Goal: Complete application form: Complete application form

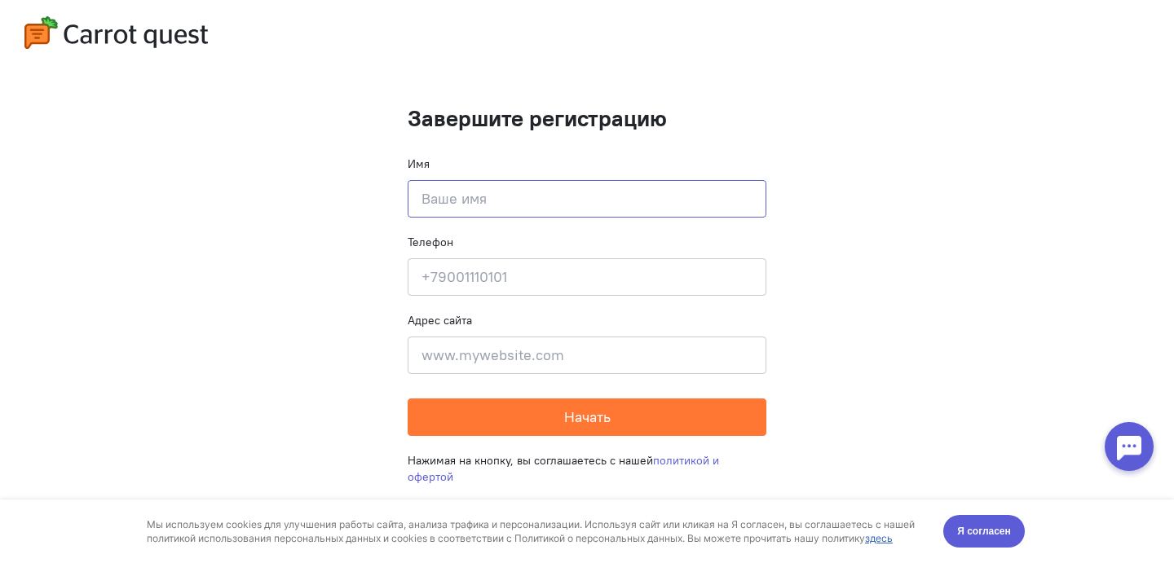
click at [646, 201] on input at bounding box center [587, 198] width 359 height 37
type input "Виктория"
type input "9"
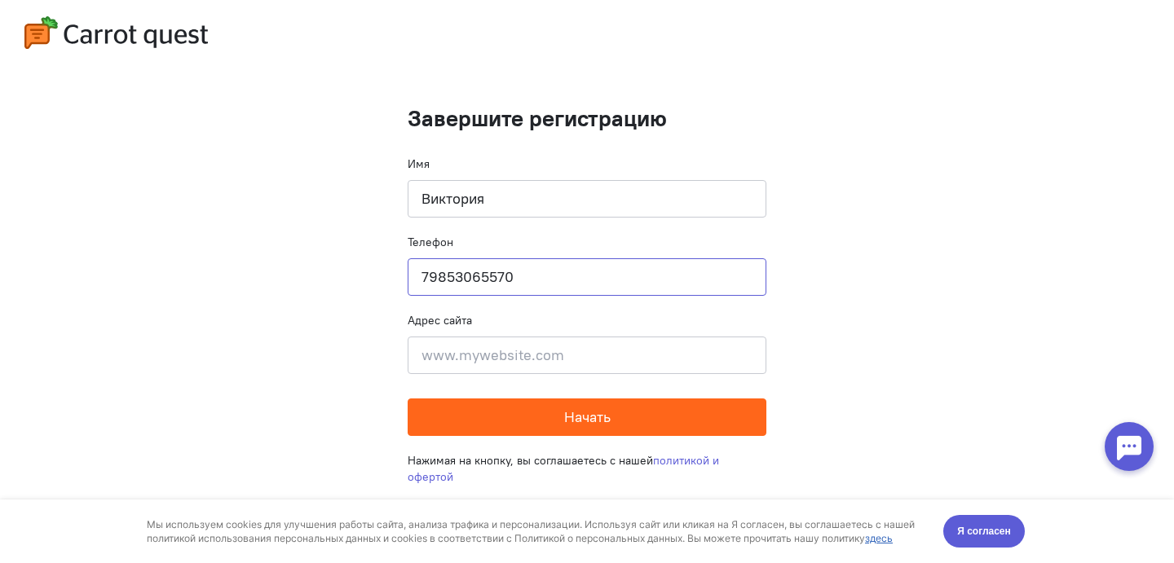
type input "79853065570"
click at [584, 416] on span "Начать" at bounding box center [587, 417] width 46 height 19
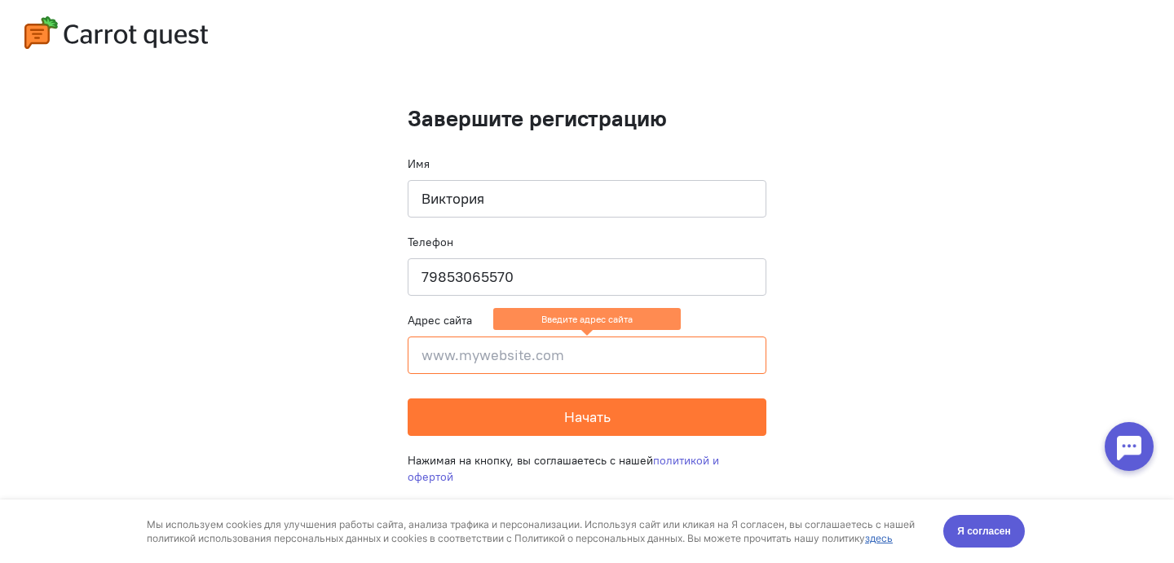
click at [604, 360] on input at bounding box center [587, 355] width 359 height 37
click at [1009, 535] on span "Я согласен" at bounding box center [984, 531] width 54 height 16
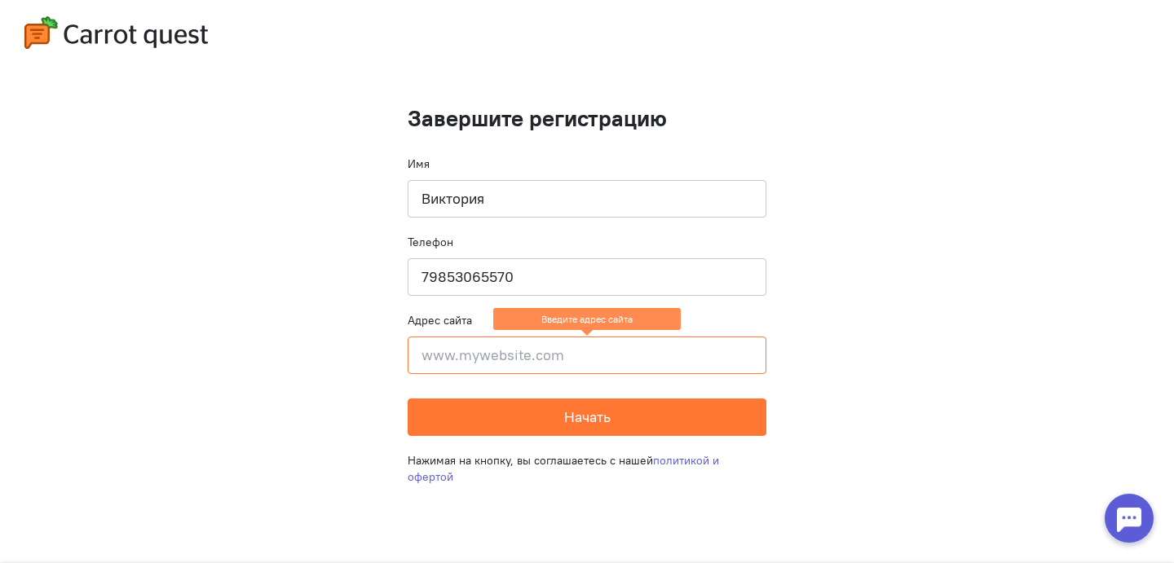
click at [631, 365] on input at bounding box center [587, 355] width 359 height 37
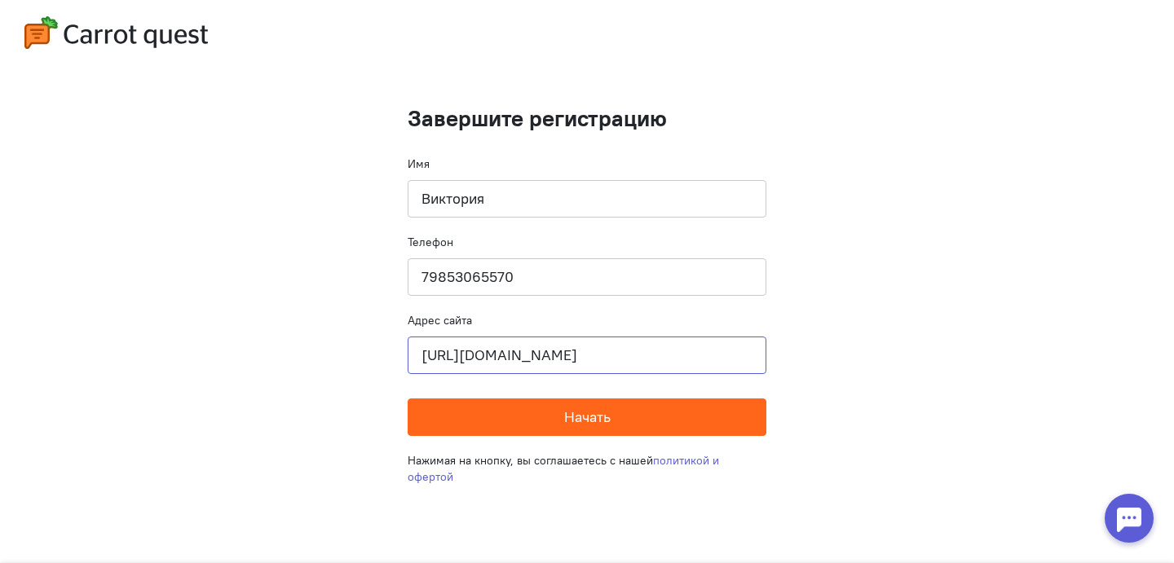
type input "[URL][DOMAIN_NAME]"
click at [594, 411] on span "Начать" at bounding box center [587, 417] width 46 height 19
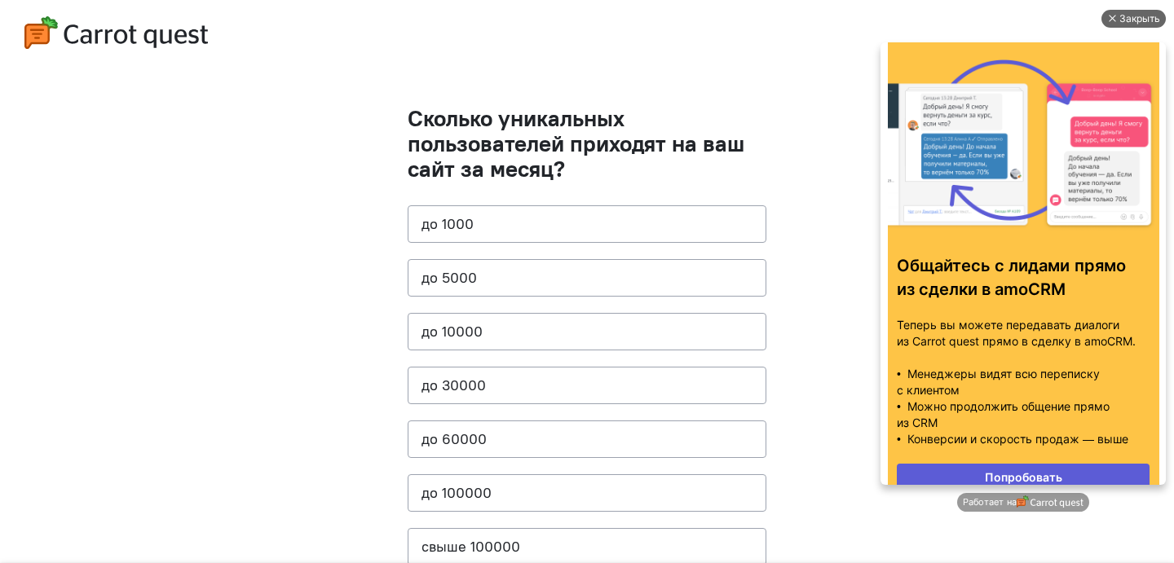
click at [1139, 20] on div "Закрыть" at bounding box center [1139, 19] width 41 height 18
